Goal: Task Accomplishment & Management: Use online tool/utility

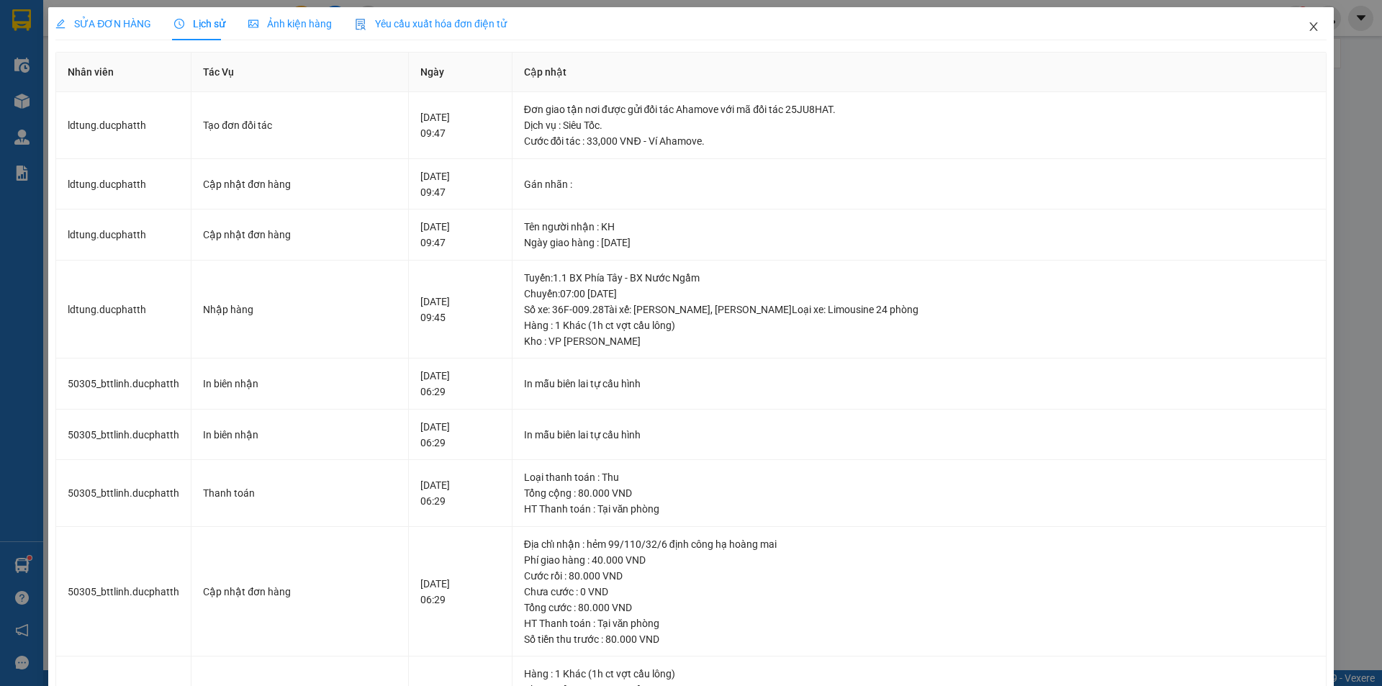
click at [1310, 28] on span "Close" at bounding box center [1314, 27] width 40 height 40
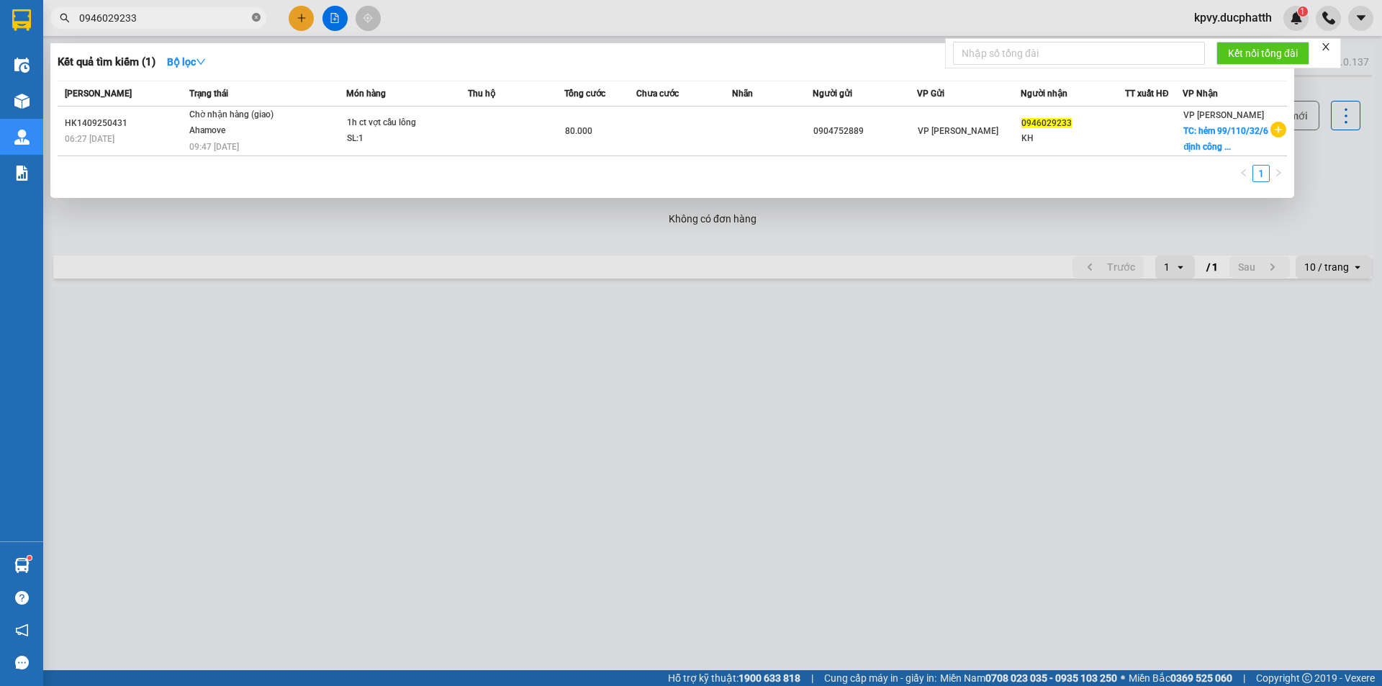
click at [260, 15] on icon "close-circle" at bounding box center [256, 17] width 9 height 9
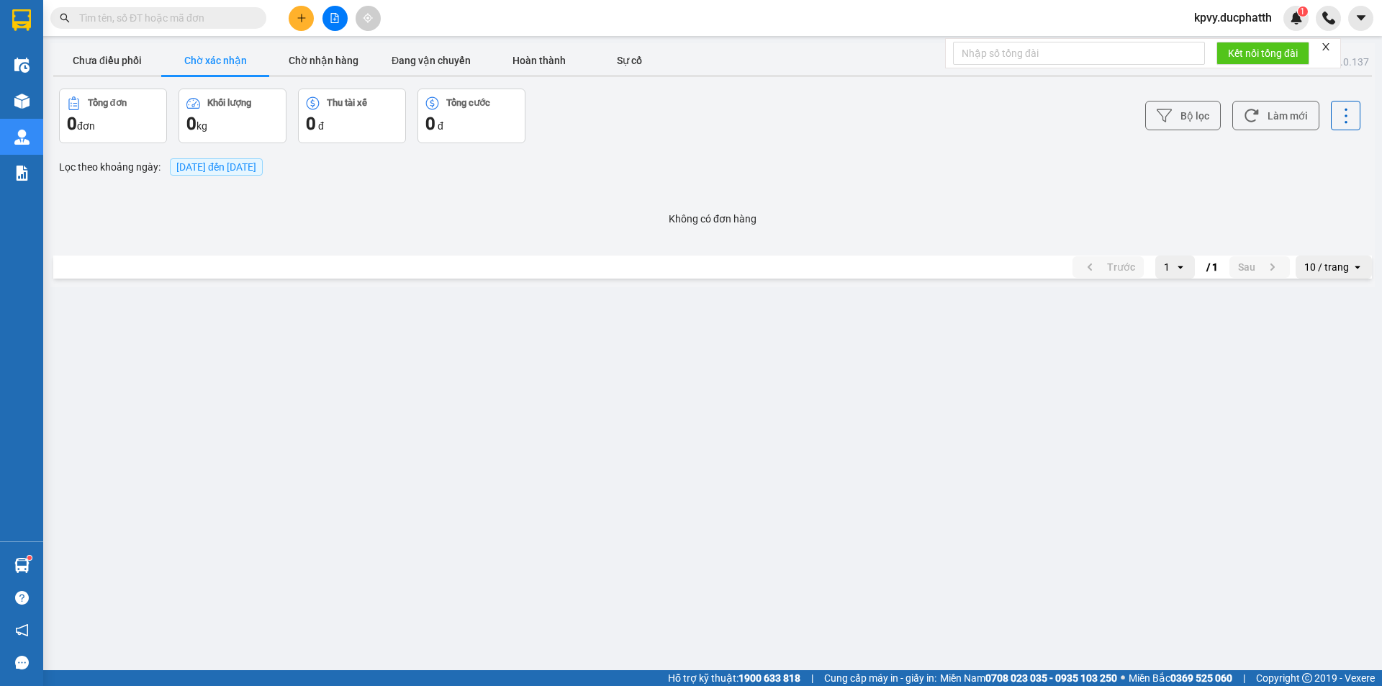
click at [205, 17] on input "text" at bounding box center [164, 18] width 170 height 16
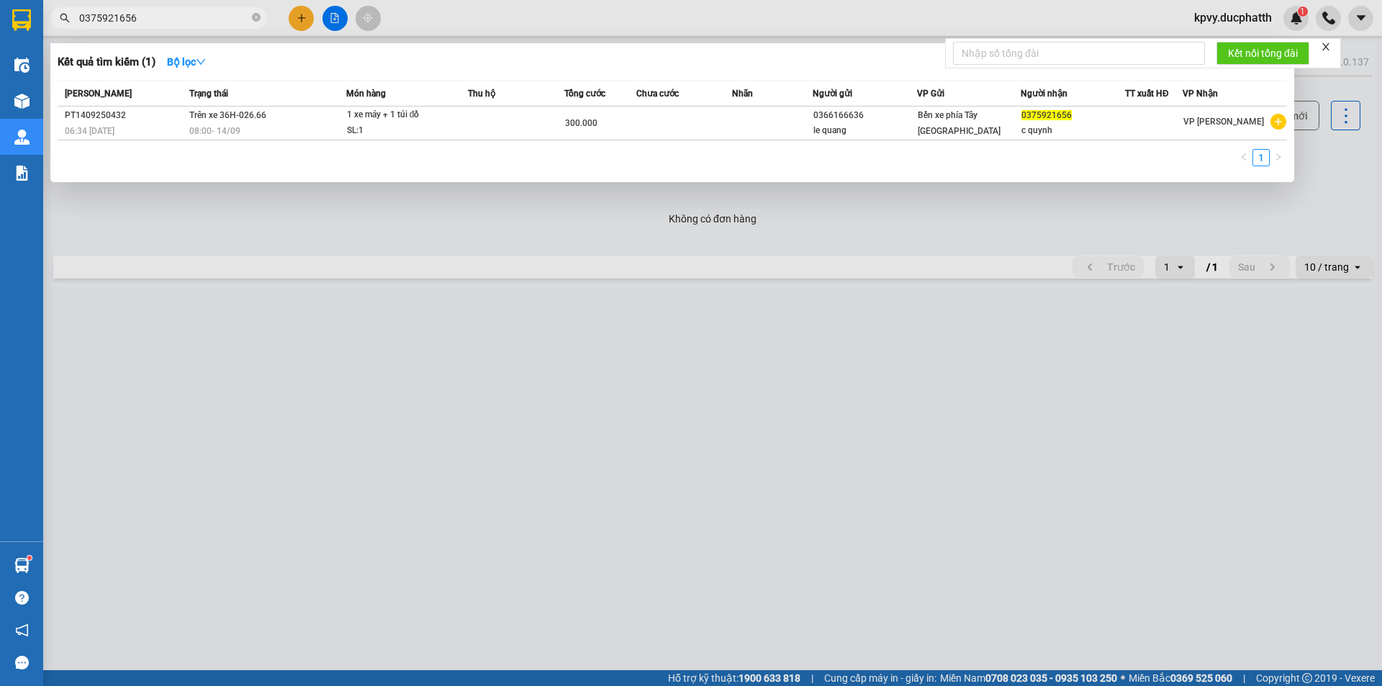
type input "0375921656"
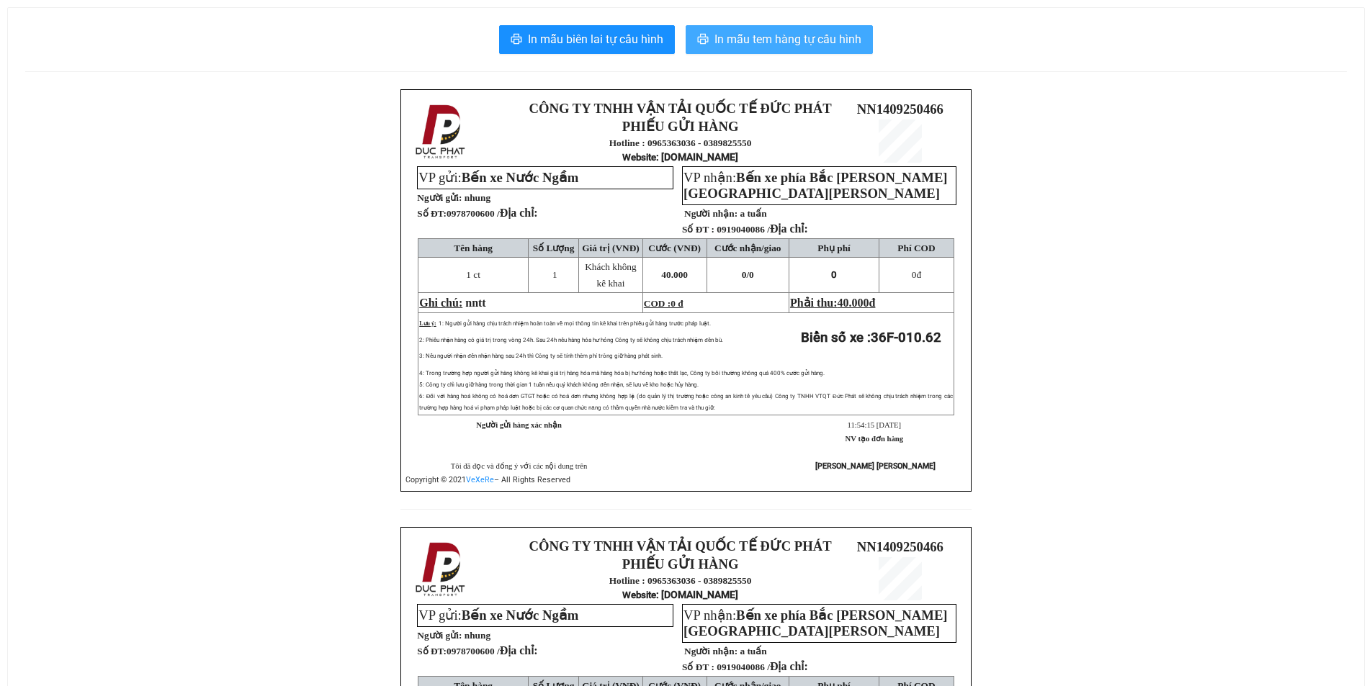
click at [716, 41] on span "In mẫu tem hàng tự cấu hình" at bounding box center [787, 39] width 147 height 18
click at [819, 37] on span "In mẫu tem hàng tự cấu hình" at bounding box center [787, 39] width 147 height 18
click at [806, 45] on span "In mẫu tem hàng tự cấu hình" at bounding box center [787, 39] width 147 height 18
click at [701, 40] on icon "printer" at bounding box center [703, 39] width 11 height 10
